Goal: Information Seeking & Learning: Learn about a topic

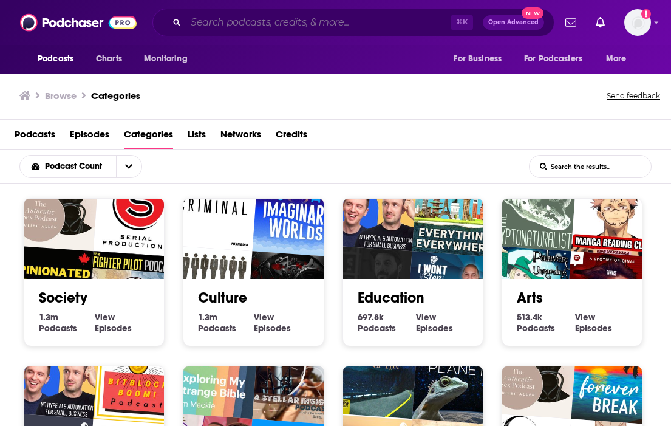
click at [192, 29] on input "Search podcasts, credits, & more..." at bounding box center [318, 22] width 265 height 19
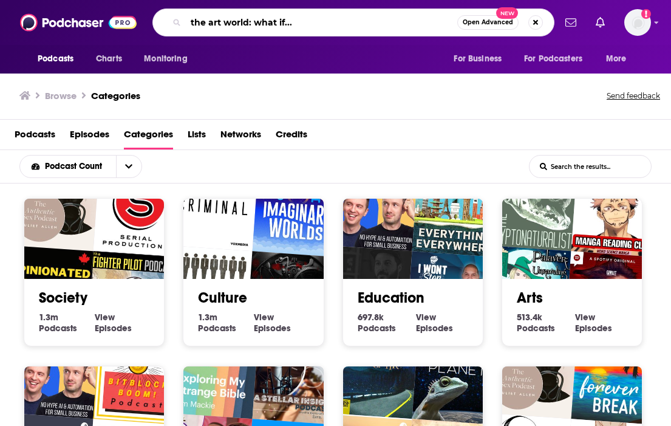
type input "the art world: what if..."
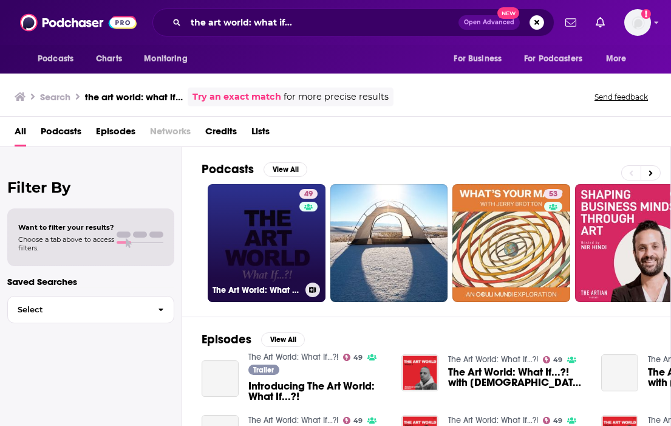
click at [250, 256] on link "49 The Art World: What If...?!" at bounding box center [267, 243] width 118 height 118
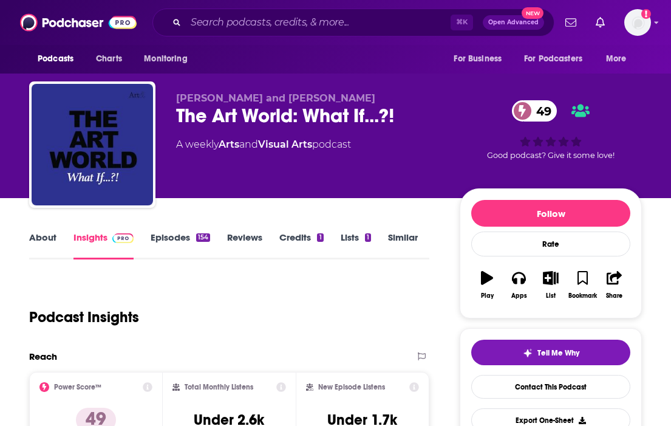
click at [49, 237] on link "About" at bounding box center [42, 245] width 27 height 28
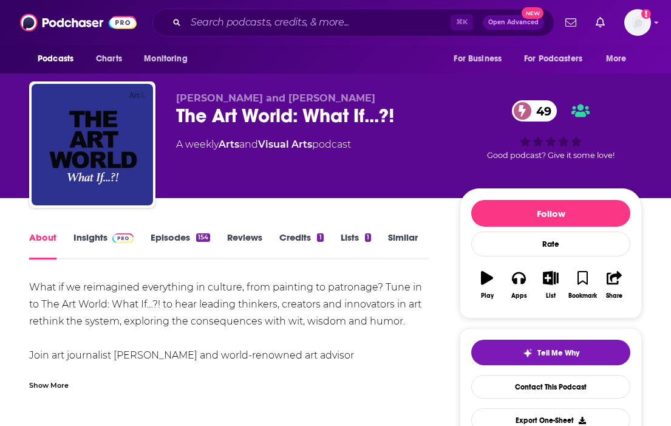
click at [78, 239] on link "Insights" at bounding box center [103, 245] width 60 height 28
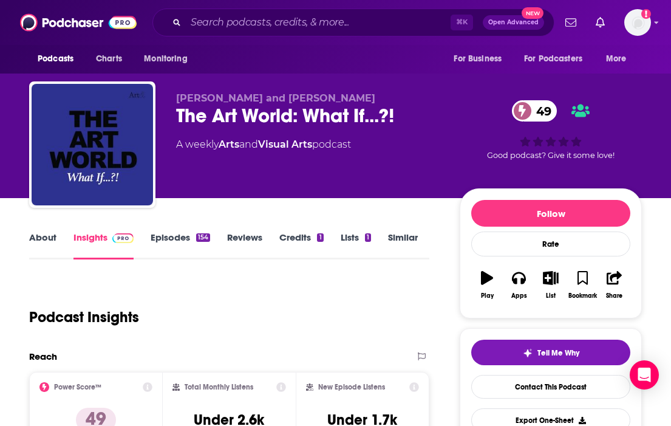
click at [42, 243] on link "About" at bounding box center [42, 245] width 27 height 28
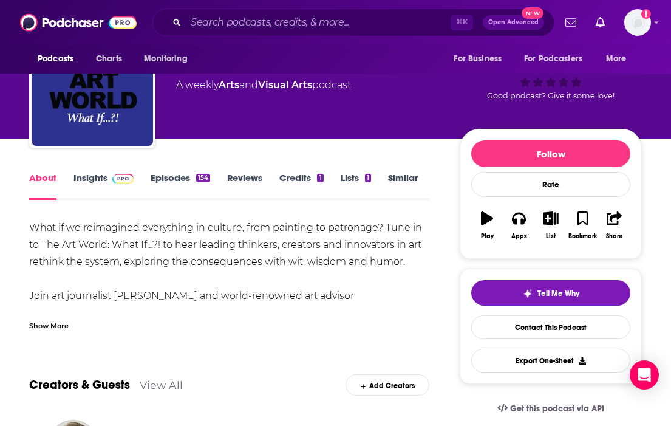
scroll to position [58, 0]
